Goal: Information Seeking & Learning: Learn about a topic

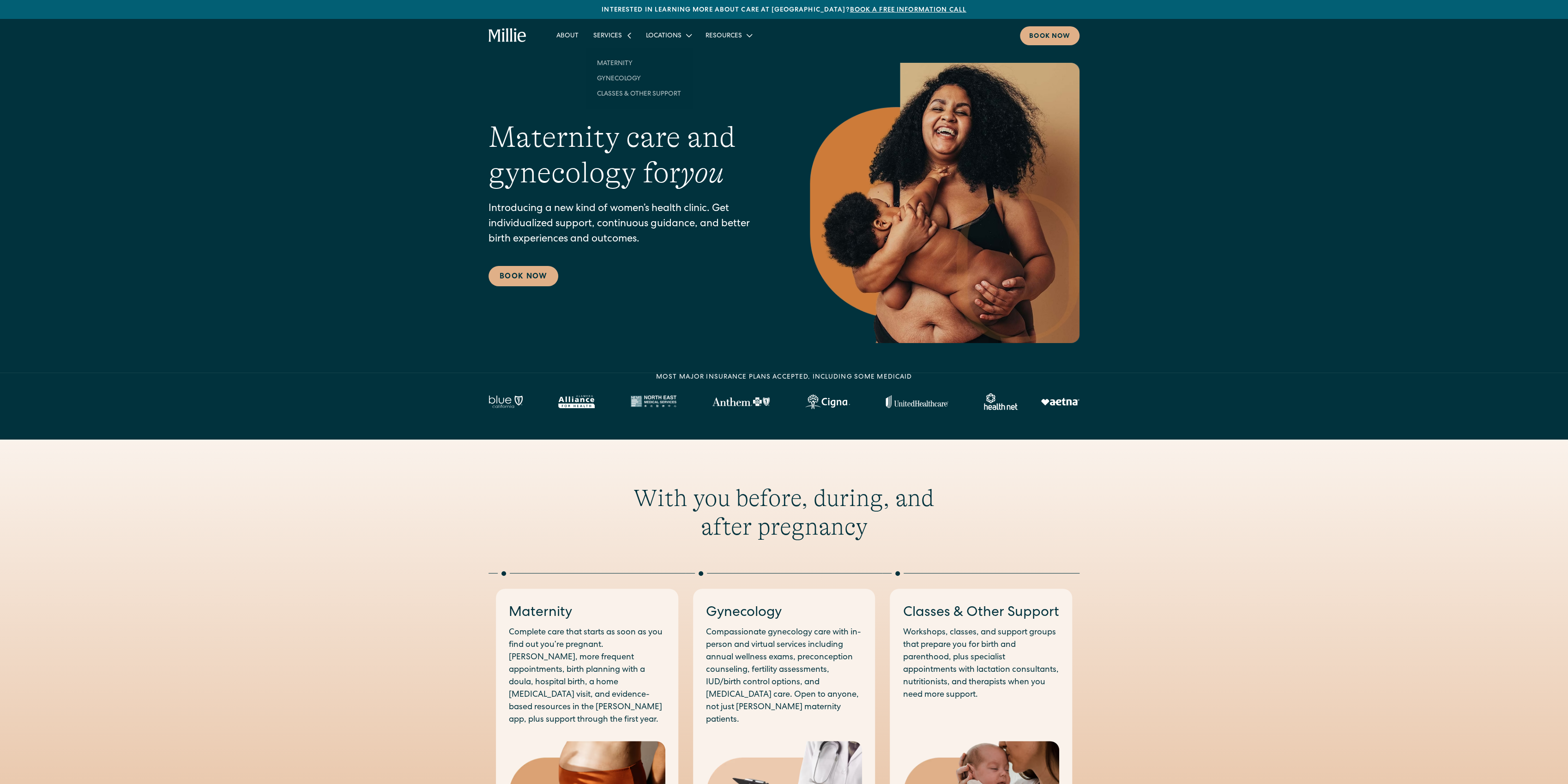
click at [607, 35] on div "Services" at bounding box center [607, 37] width 29 height 10
click at [618, 58] on link "Maternity" at bounding box center [639, 58] width 99 height 15
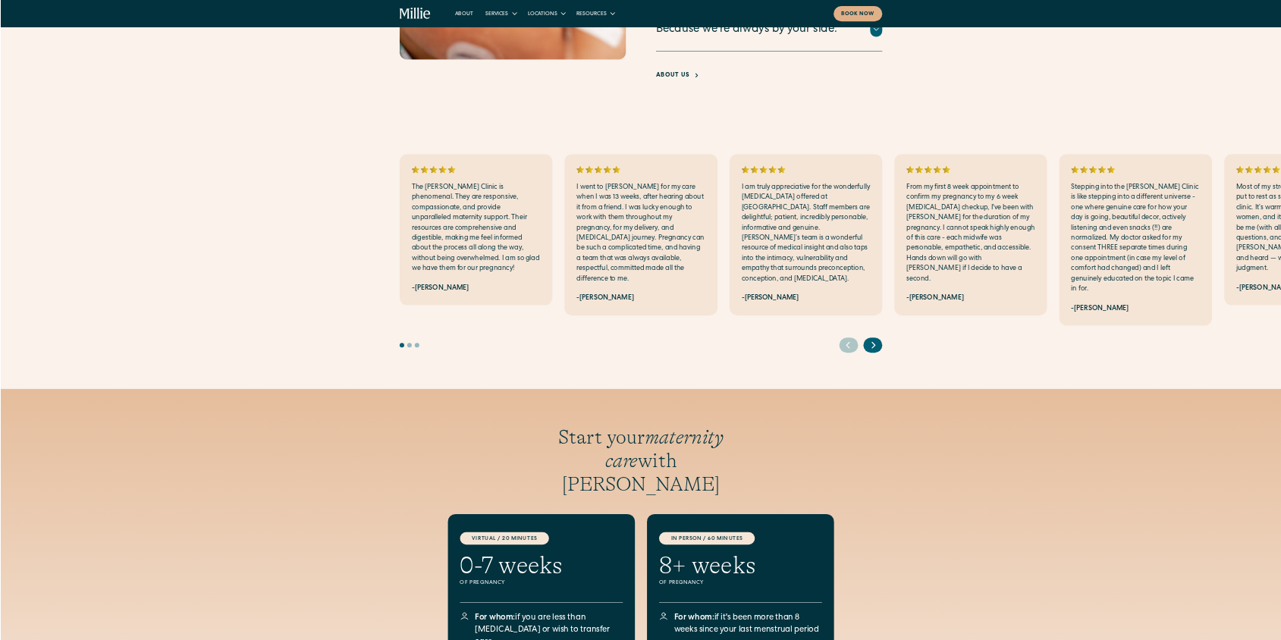
scroll to position [3236, 0]
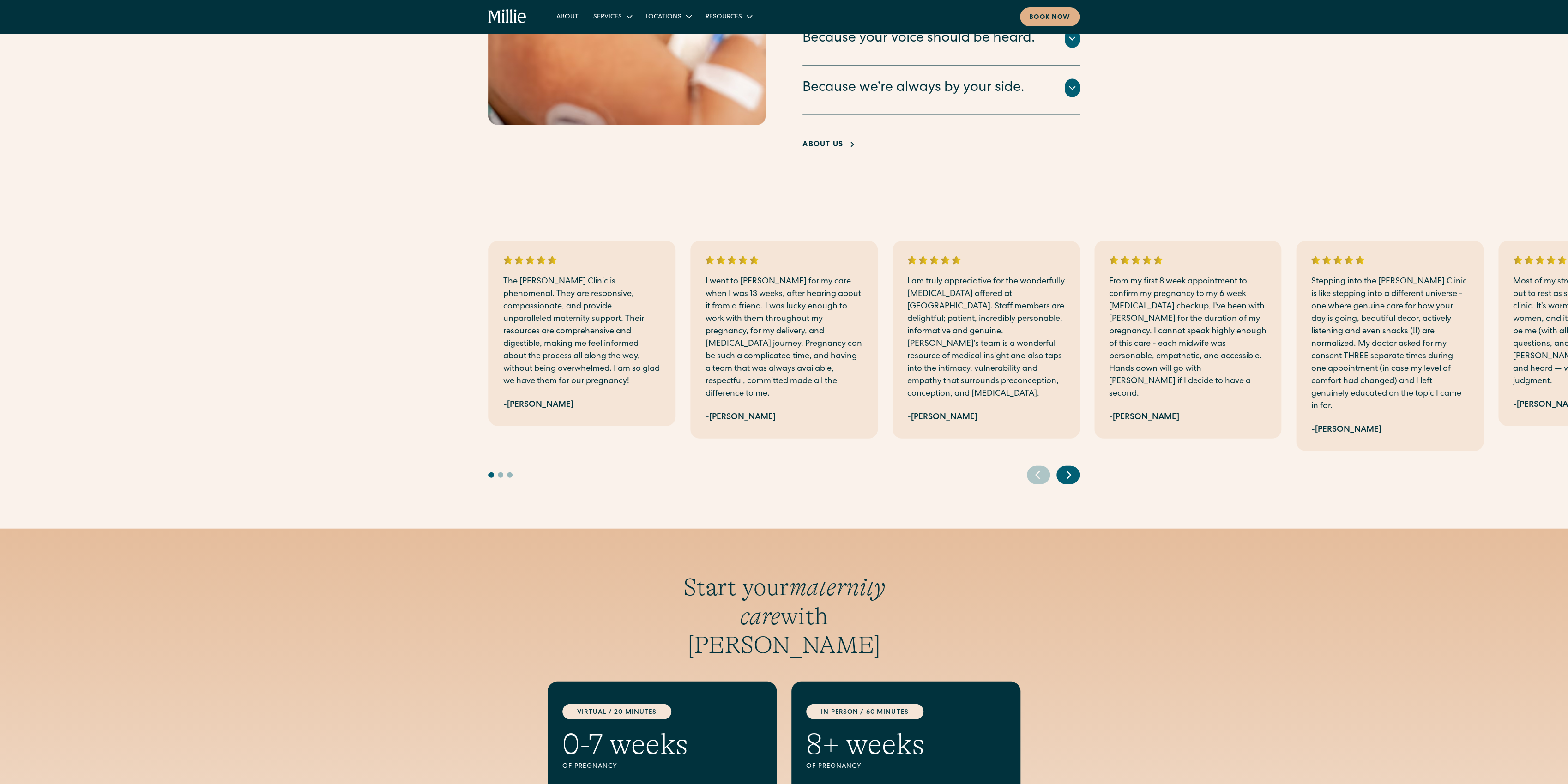
click at [1070, 467] on icon "Next slide" at bounding box center [1069, 475] width 14 height 15
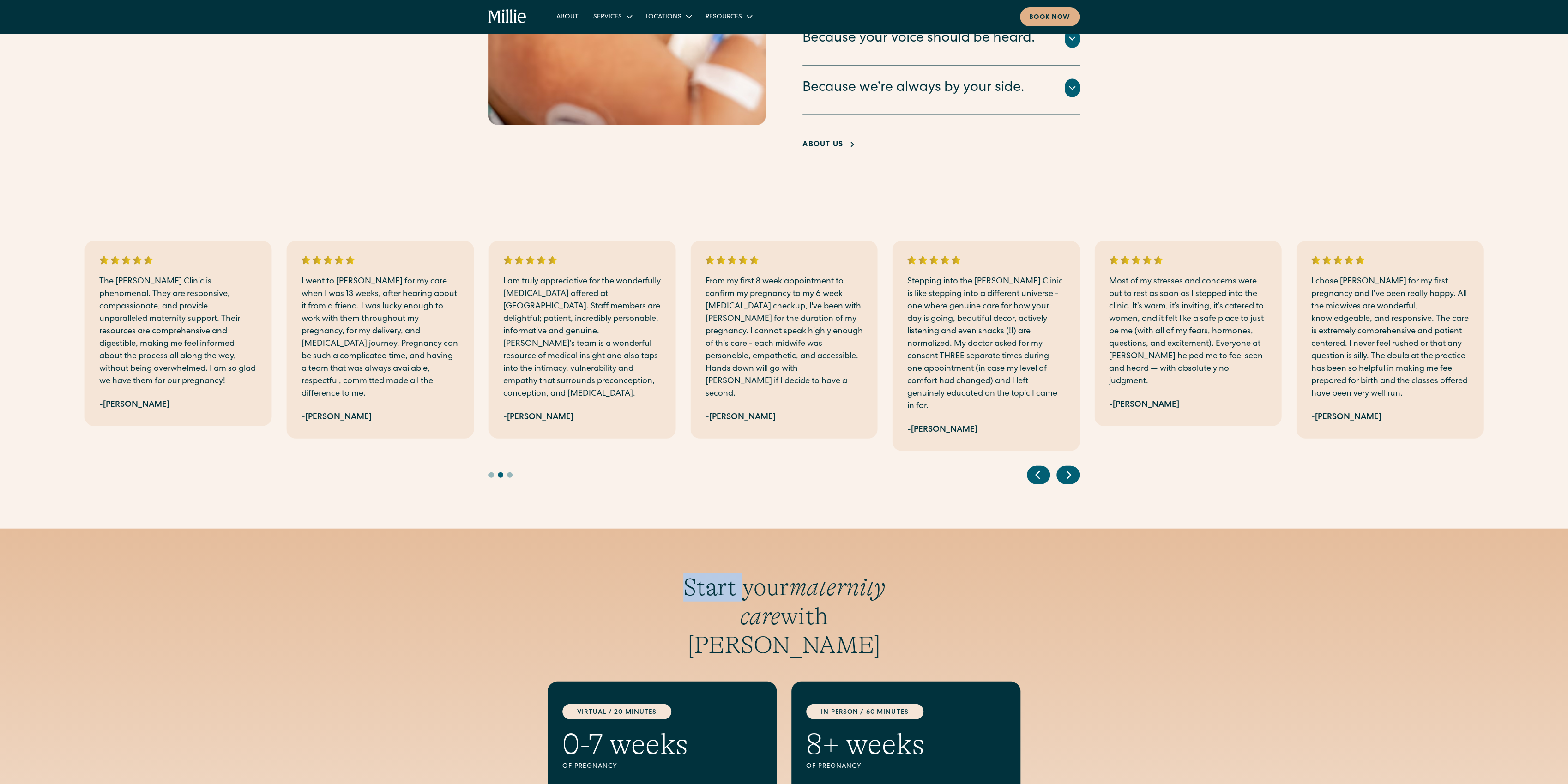
click at [1070, 467] on icon "Next slide" at bounding box center [1069, 475] width 14 height 15
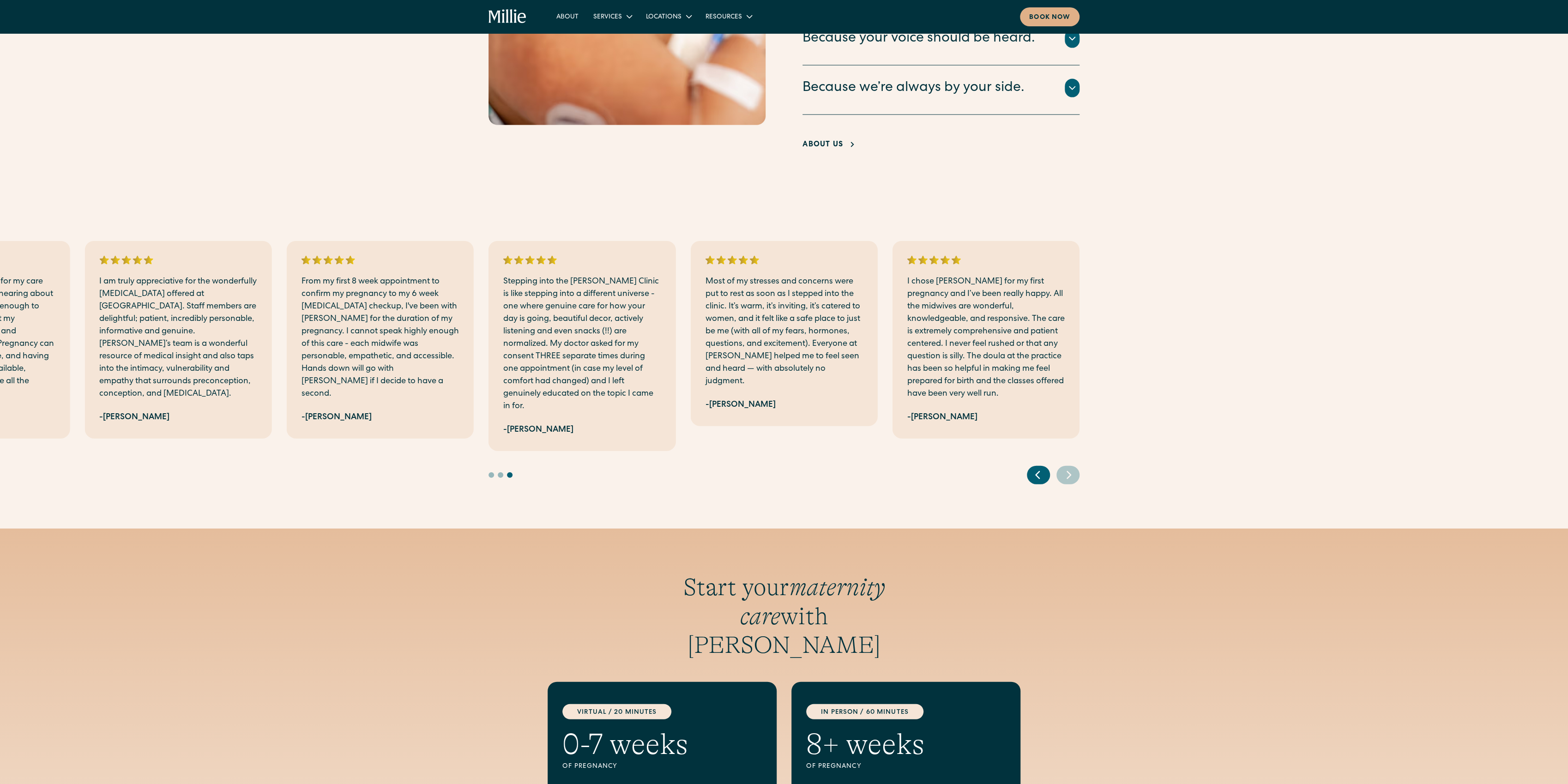
click at [1041, 467] on icon "Previous slide" at bounding box center [1037, 475] width 14 height 15
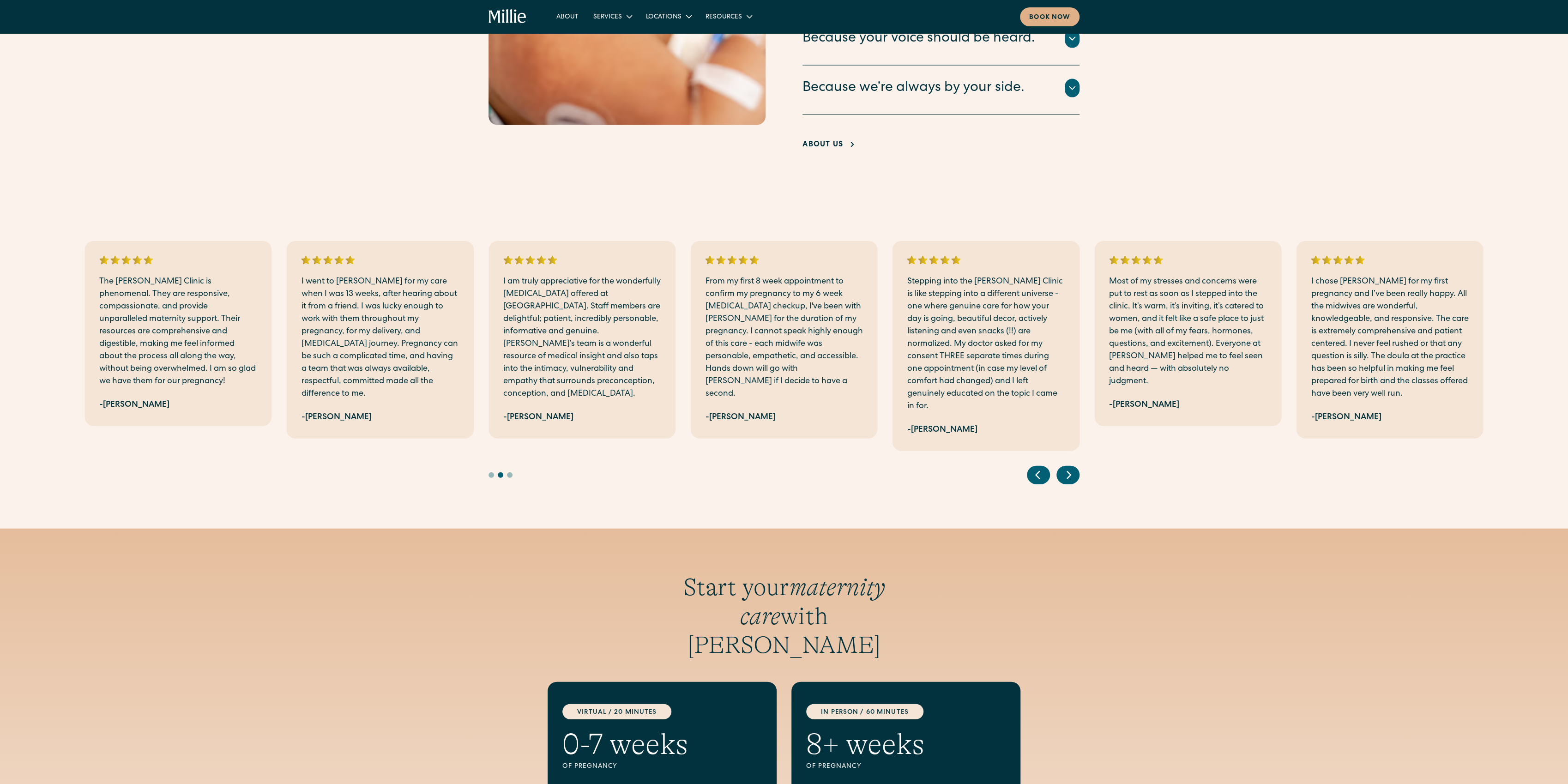
click at [1041, 467] on icon "Previous slide" at bounding box center [1037, 475] width 14 height 15
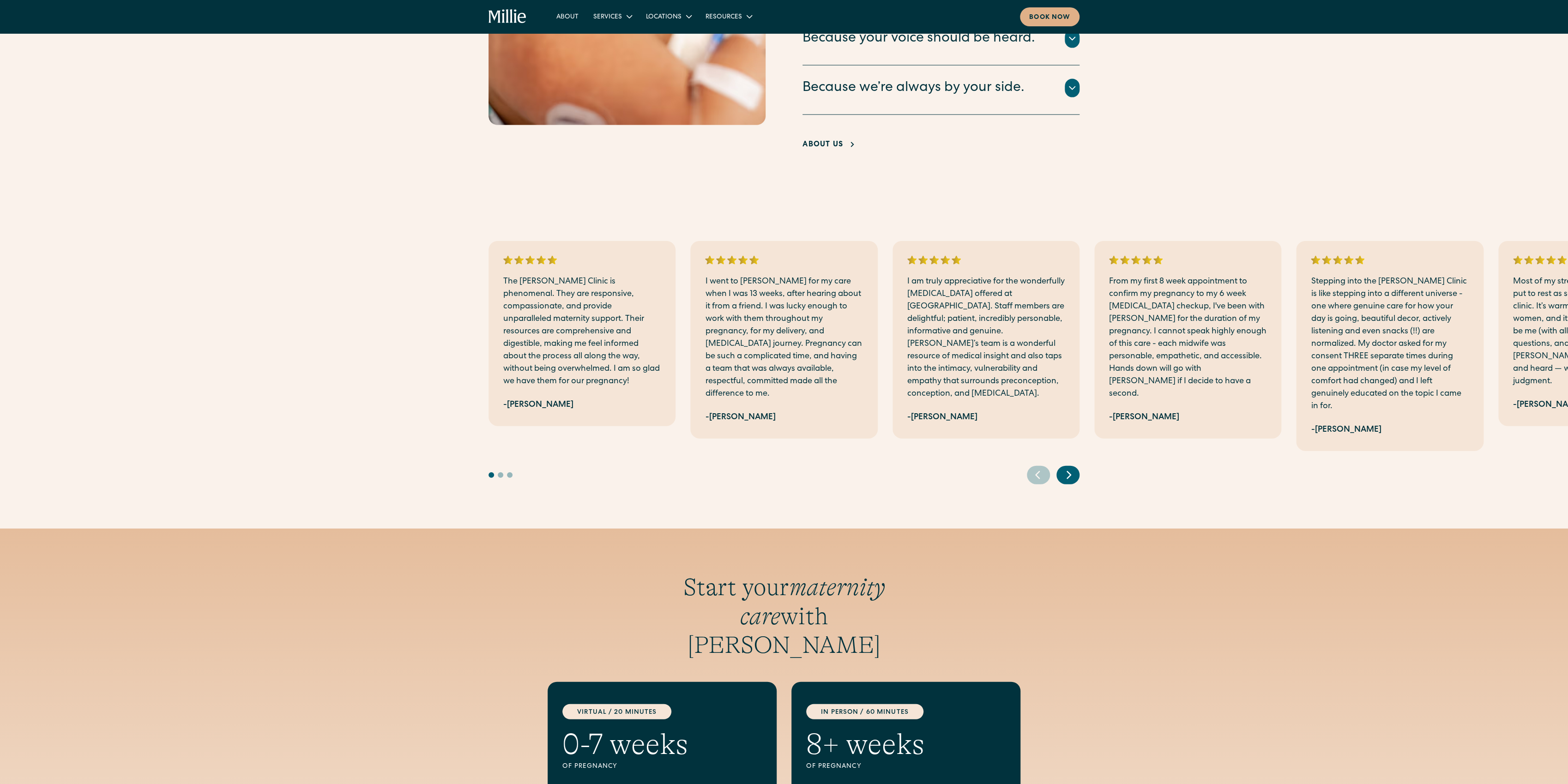
click at [1071, 467] on icon "Next slide" at bounding box center [1069, 475] width 14 height 15
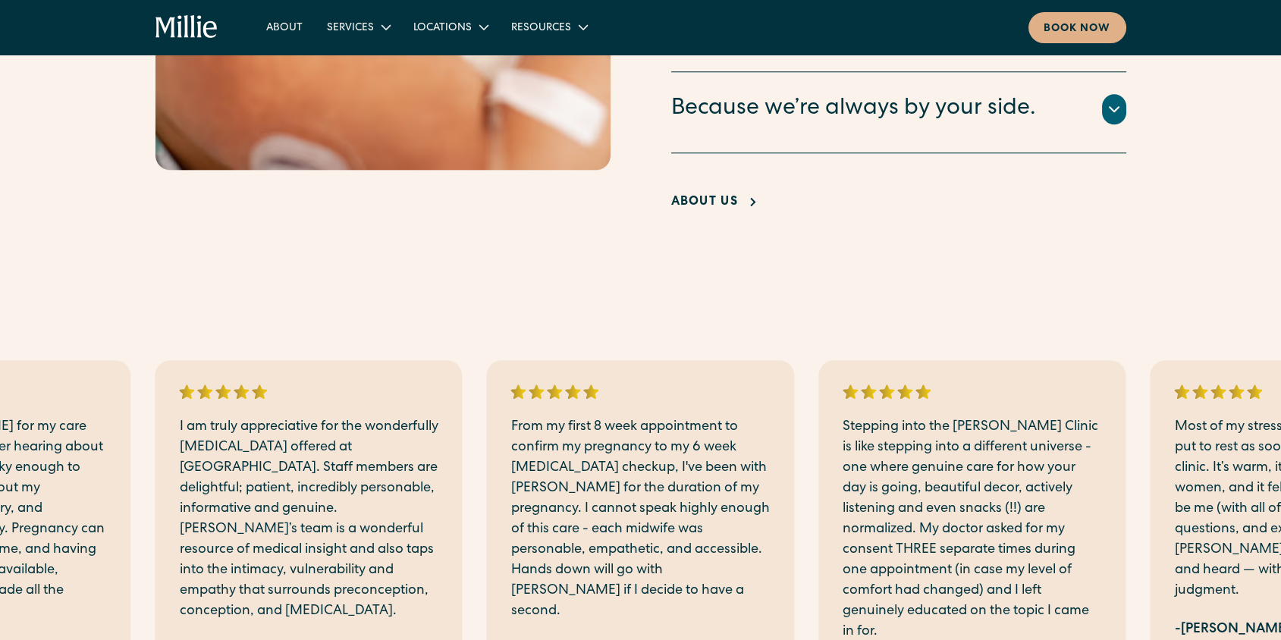
scroll to position [3539, 0]
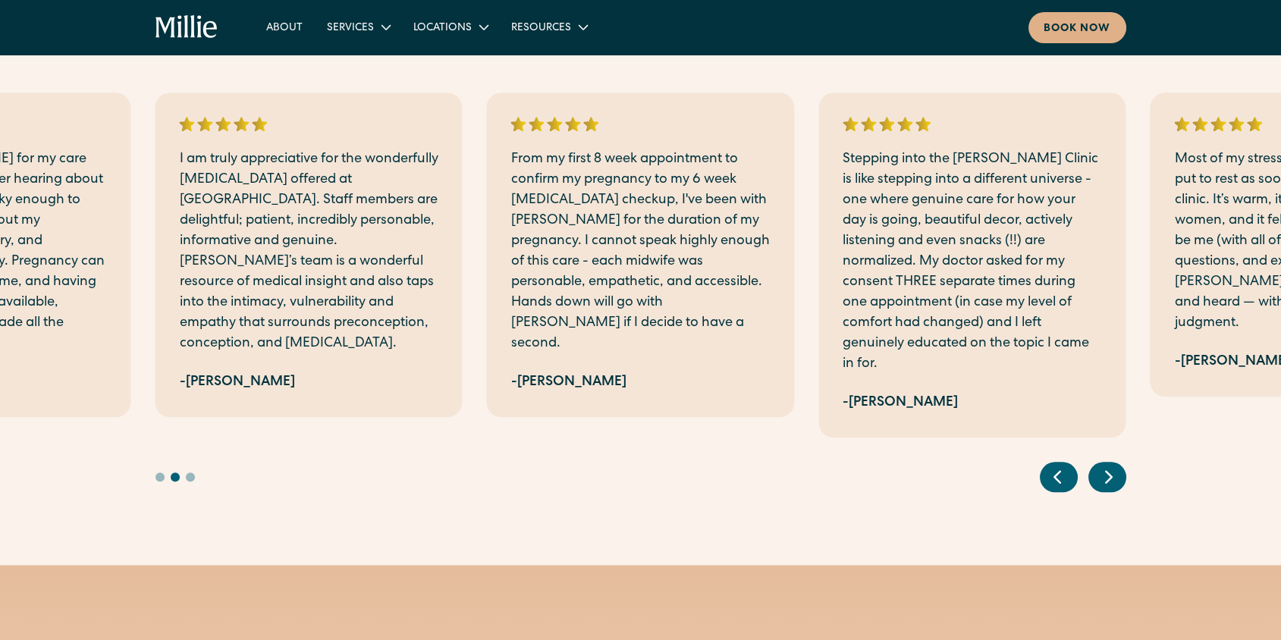
click at [1062, 465] on icon "Previous slide" at bounding box center [1057, 477] width 23 height 24
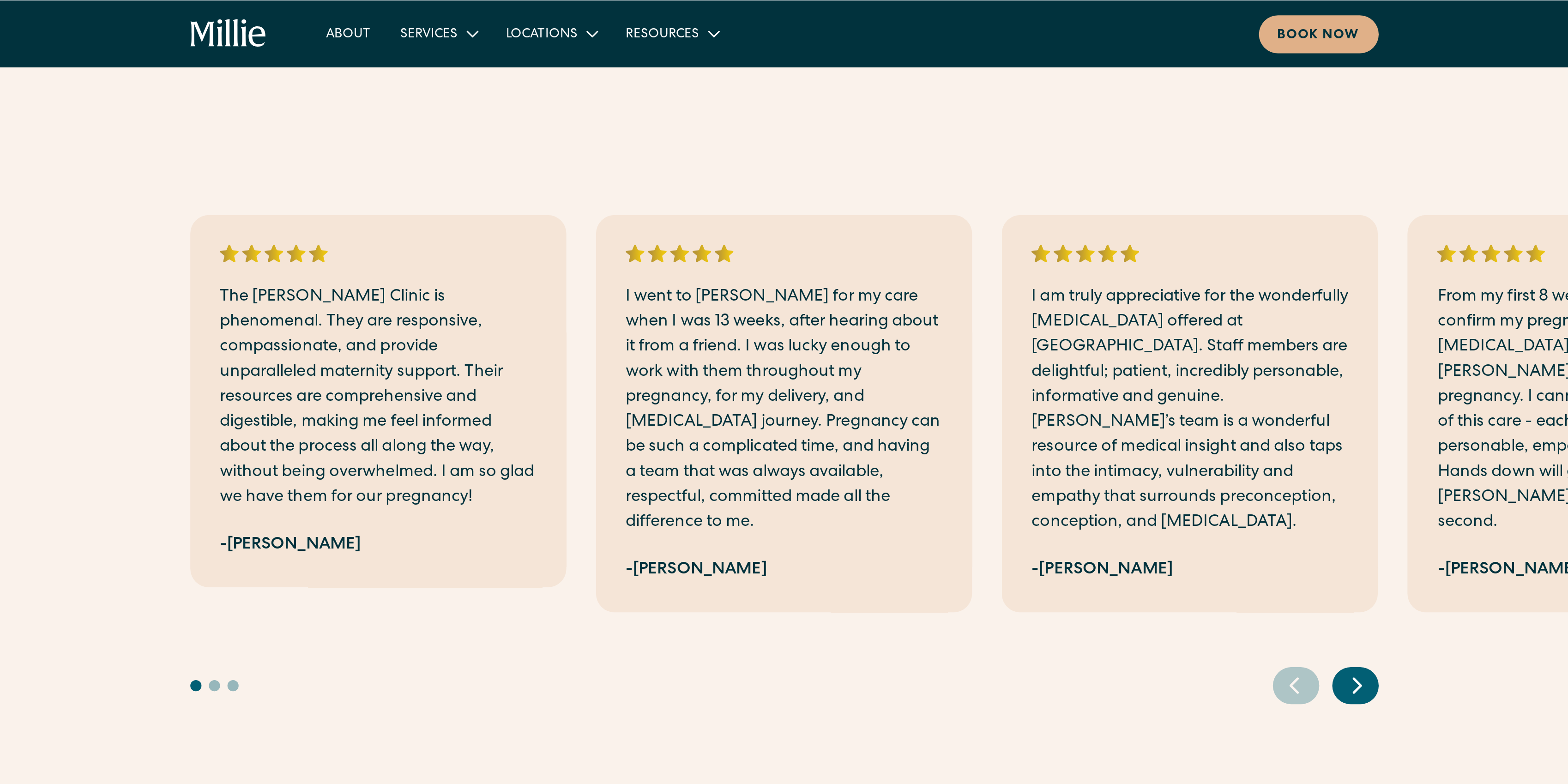
scroll to position [2093, 0]
